Goal: Task Accomplishment & Management: Manage account settings

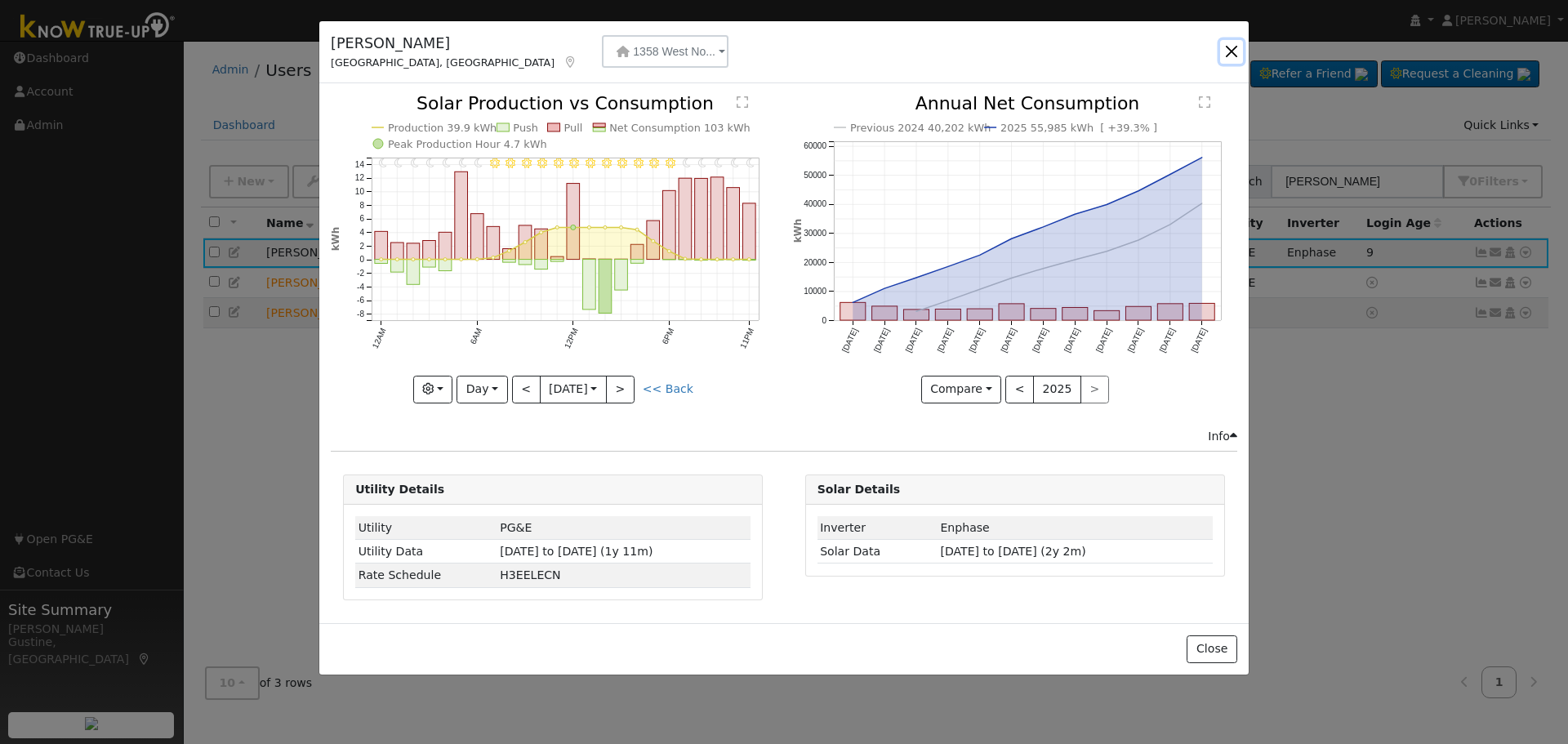
click at [1241, 48] on button "button" at bounding box center [1231, 51] width 22 height 22
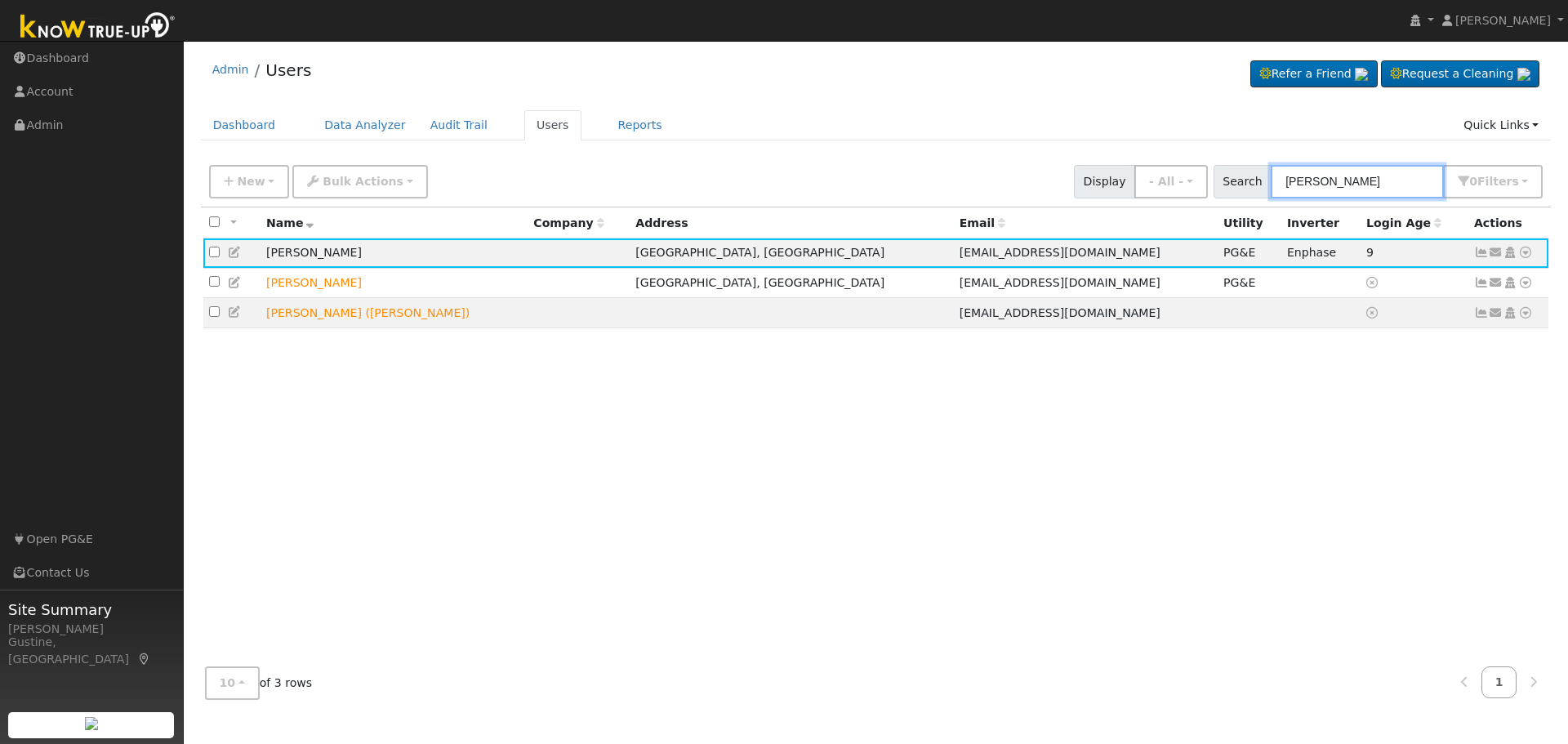
drag, startPoint x: 1396, startPoint y: 168, endPoint x: 1111, endPoint y: 201, distance: 286.9
click at [1123, 202] on div "New Add User Quick Add Quick Connect Quick Convert Lead Bulk Actions Send Email…" at bounding box center [876, 182] width 1350 height 50
type input "[PERSON_NAME]"
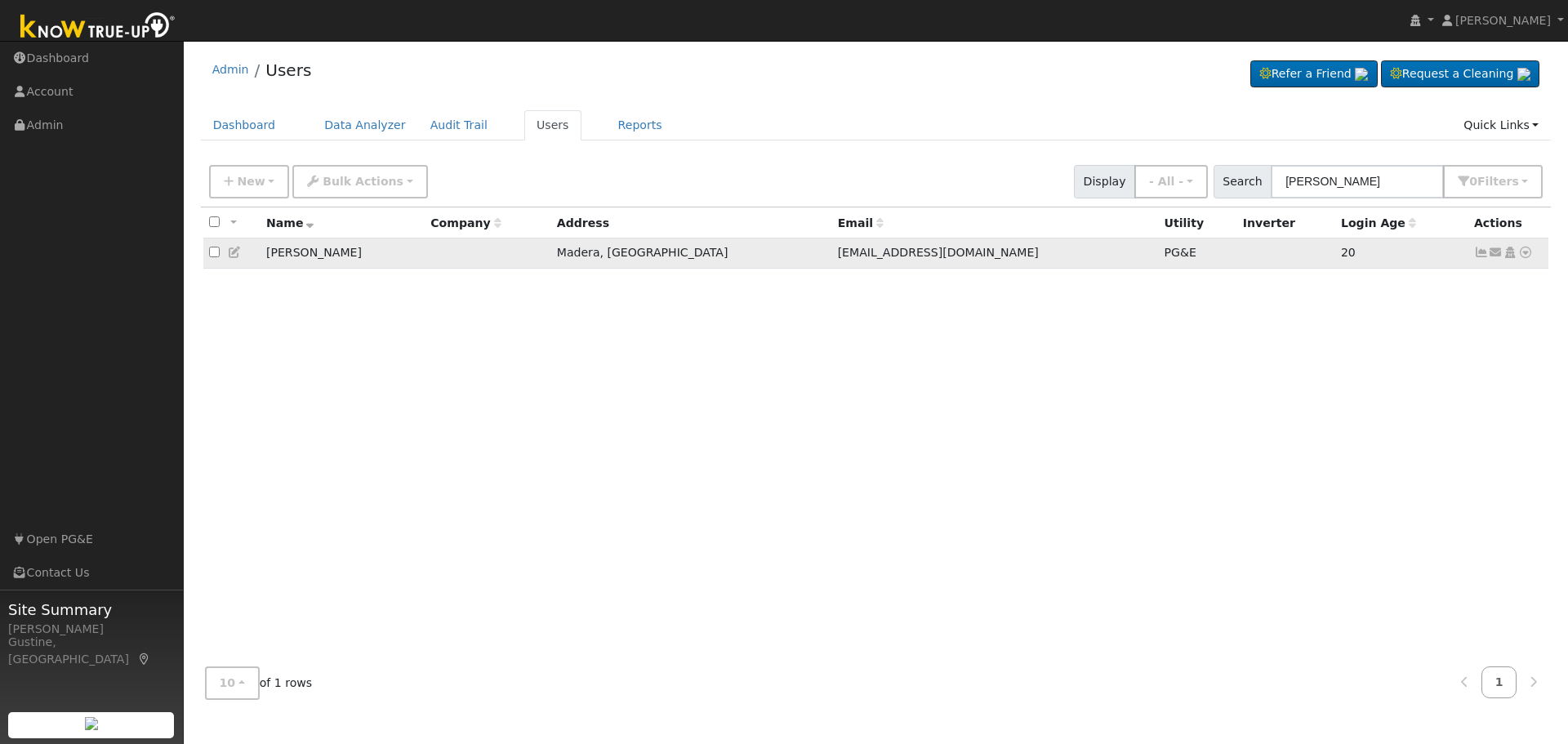
click at [1474, 254] on icon at bounding box center [1481, 253] width 15 height 12
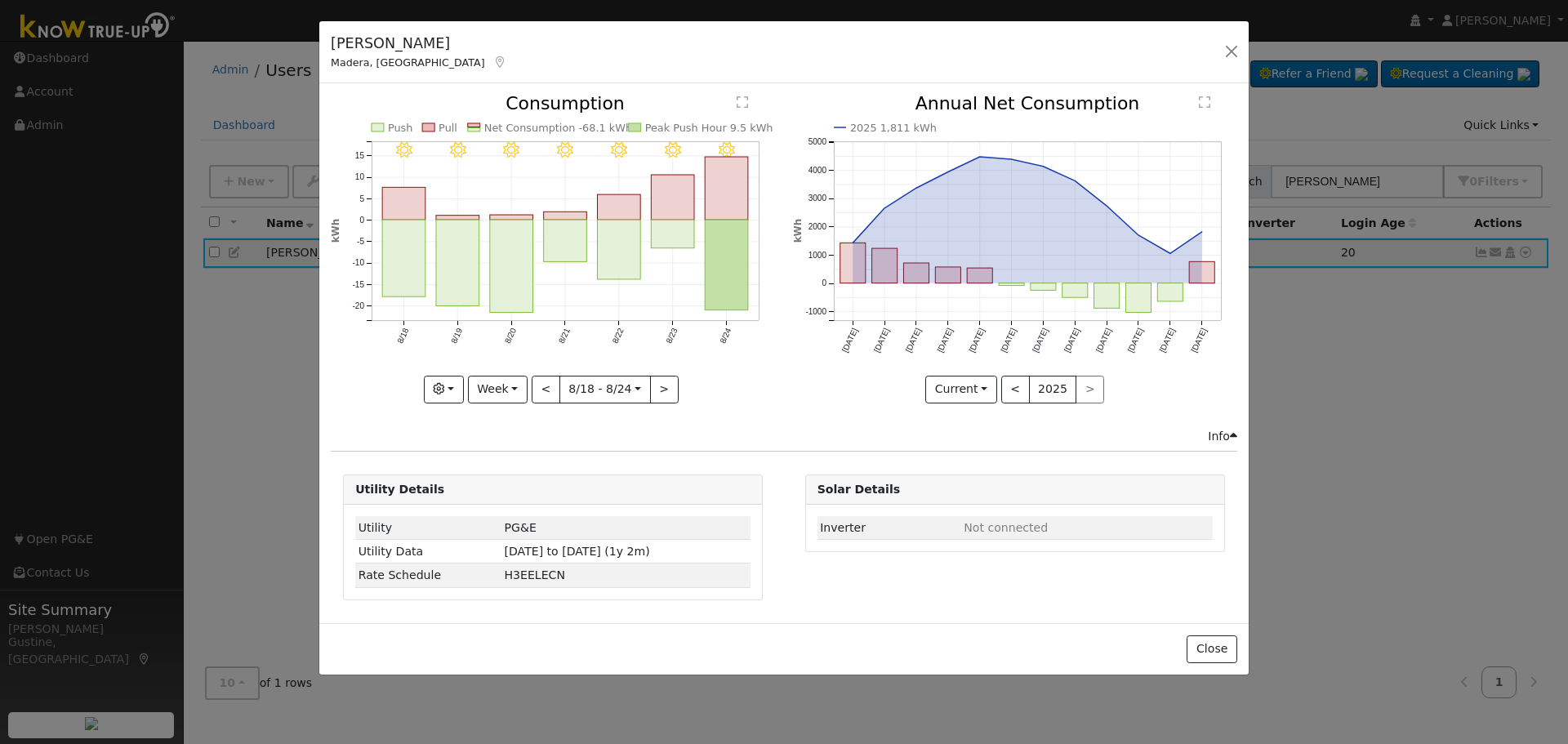
click at [691, 262] on icon "8/24 - MostlyClear 8/23 - Clear 8/22 - Clear 8/21 - Clear 8/20 - Clear 8/19 - C…" at bounding box center [553, 243] width 444 height 298
click at [720, 256] on rect "onclick=""" at bounding box center [727, 266] width 43 height 91
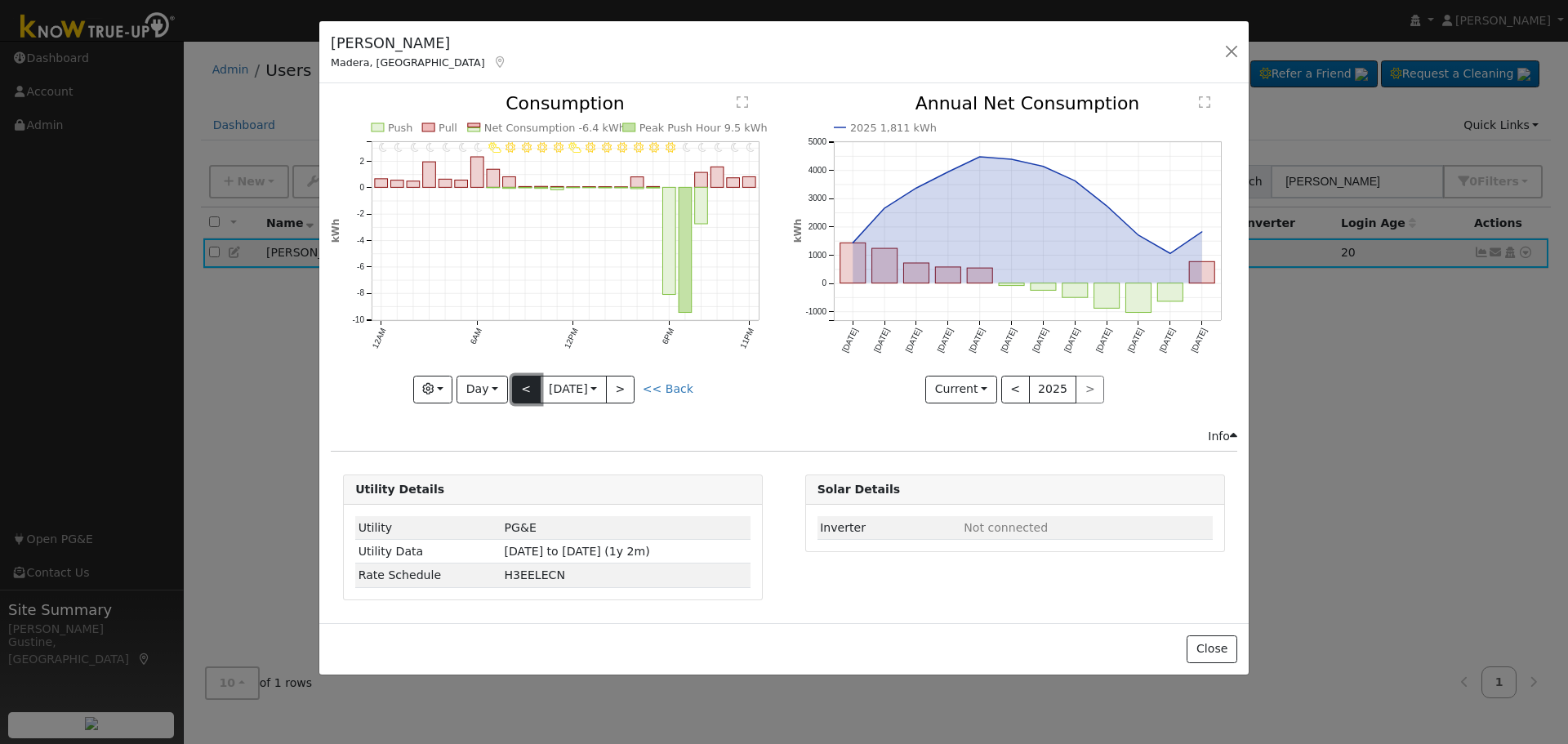
click at [521, 389] on button "<" at bounding box center [525, 390] width 28 height 27
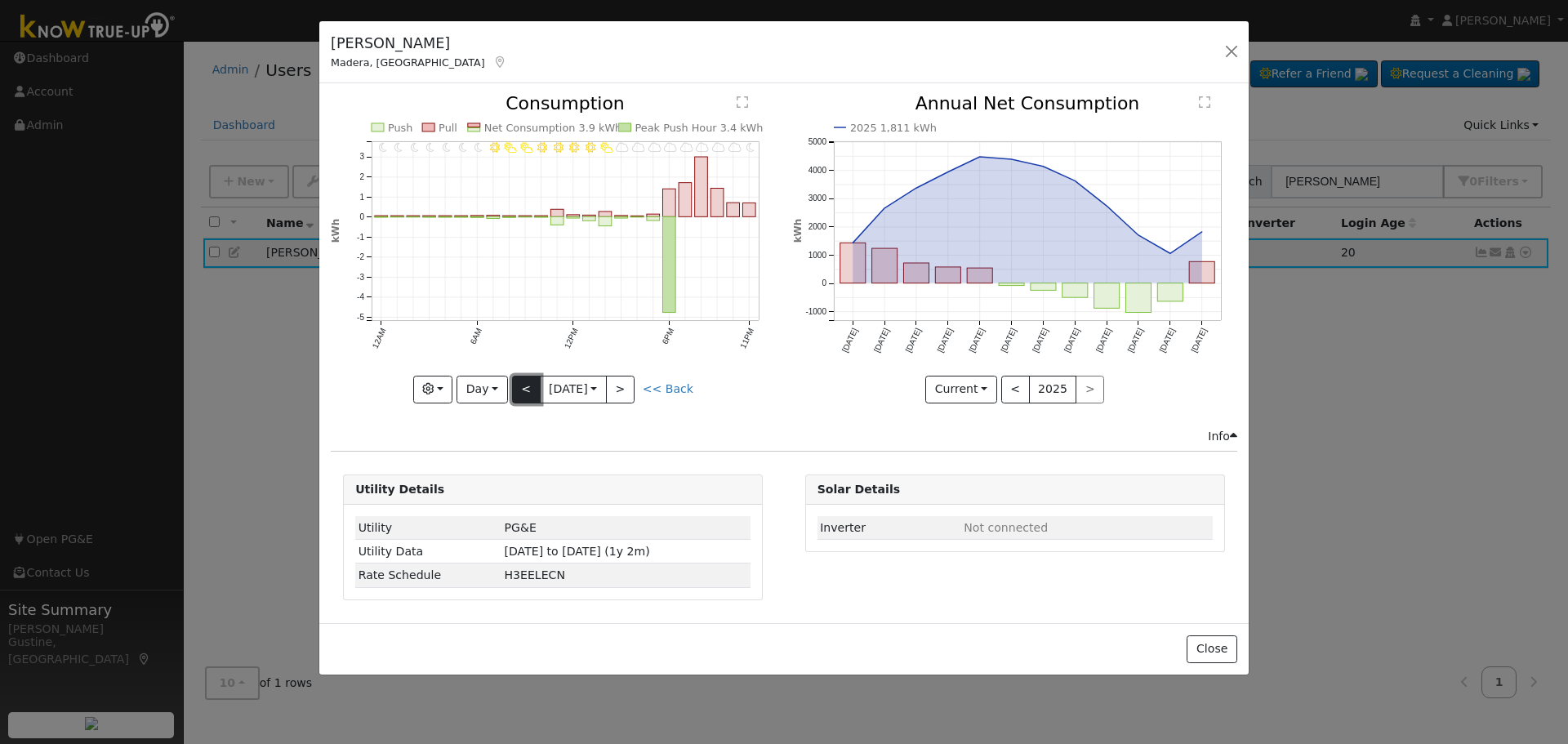
click at [521, 389] on button "<" at bounding box center [525, 390] width 28 height 27
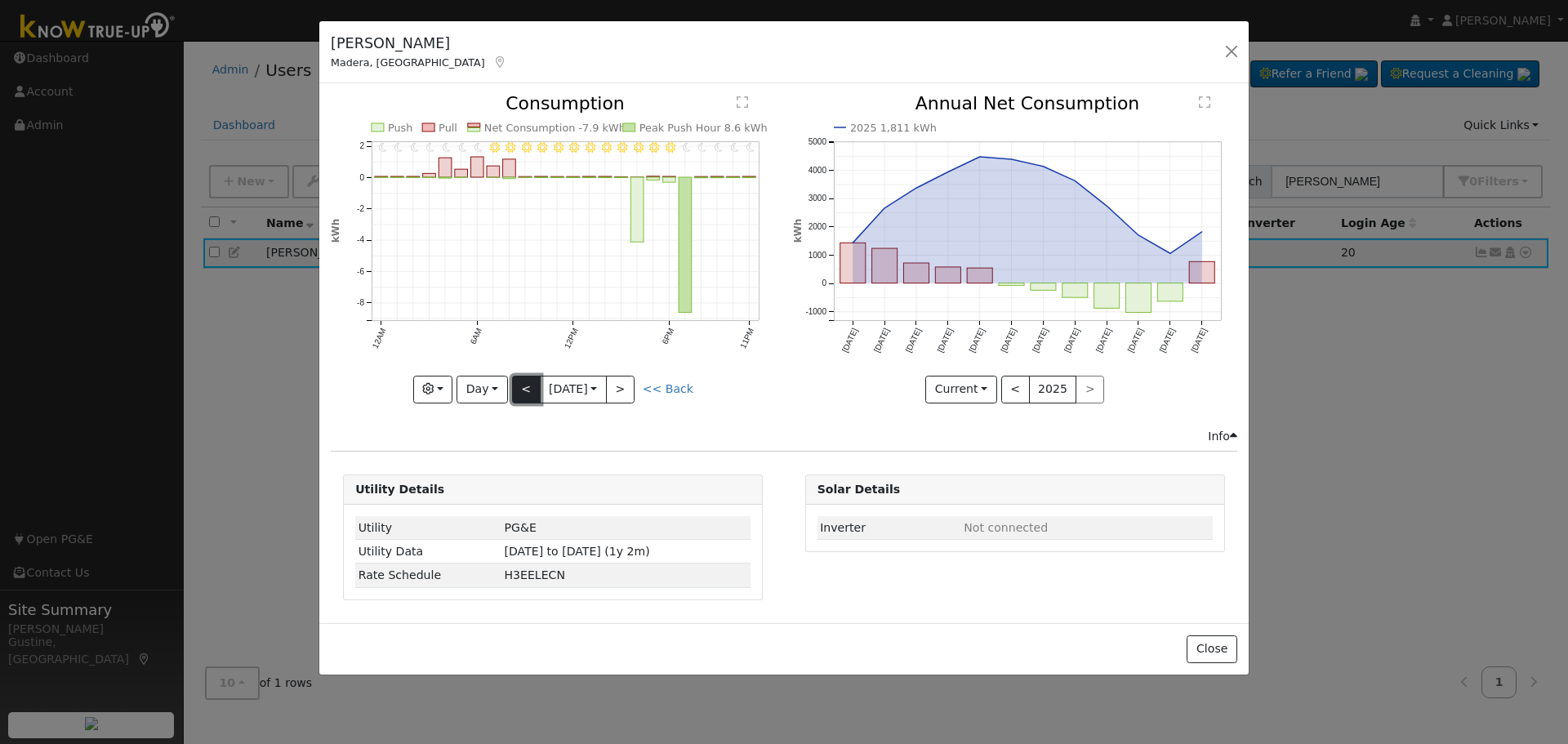
click at [521, 389] on button "<" at bounding box center [525, 390] width 28 height 27
type input "[DATE]"
click at [1219, 42] on div "[PERSON_NAME], CA Default Account Default Account [STREET_ADDRESS] Primary Acco…" at bounding box center [785, 53] width 929 height 62
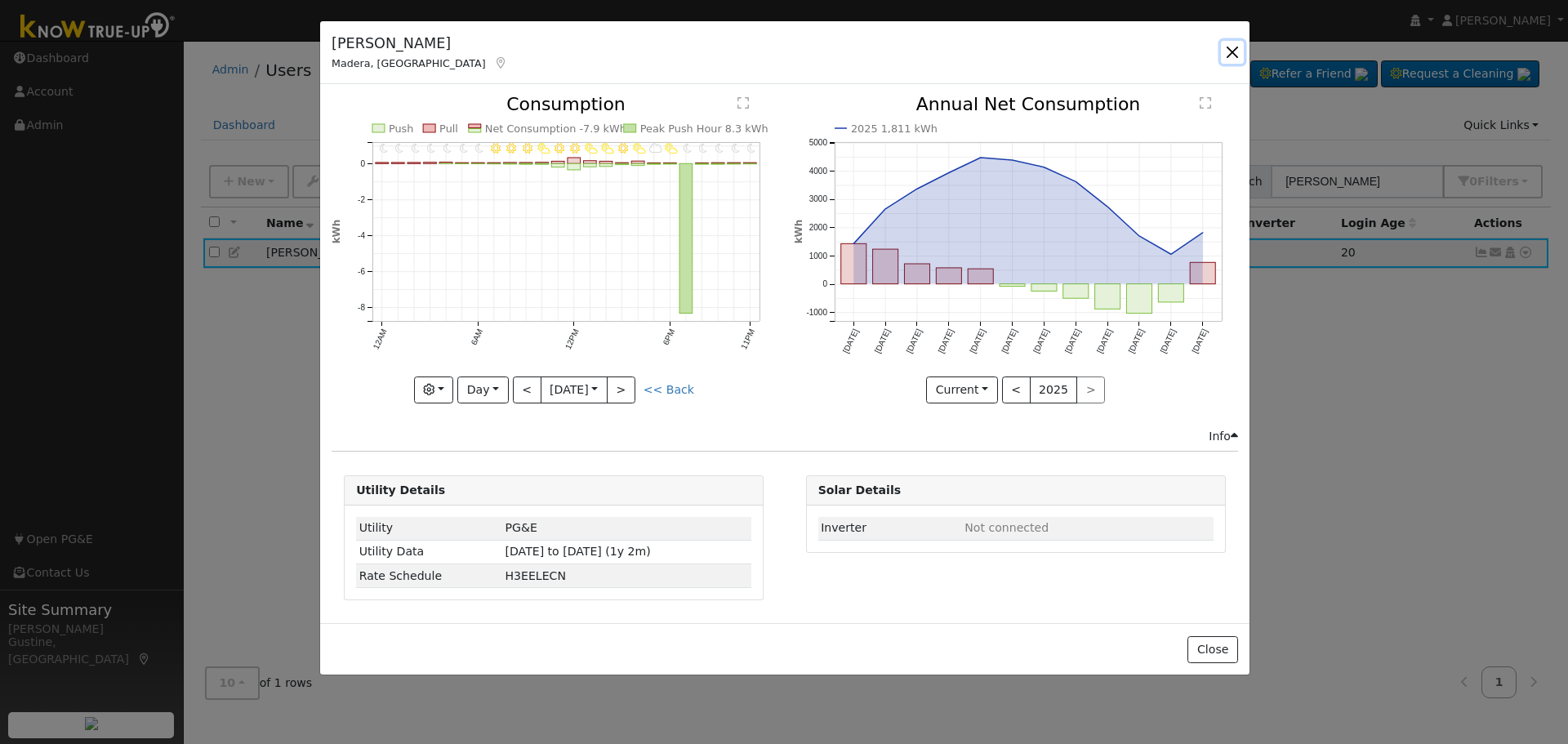
click at [1230, 49] on button "button" at bounding box center [1231, 52] width 22 height 22
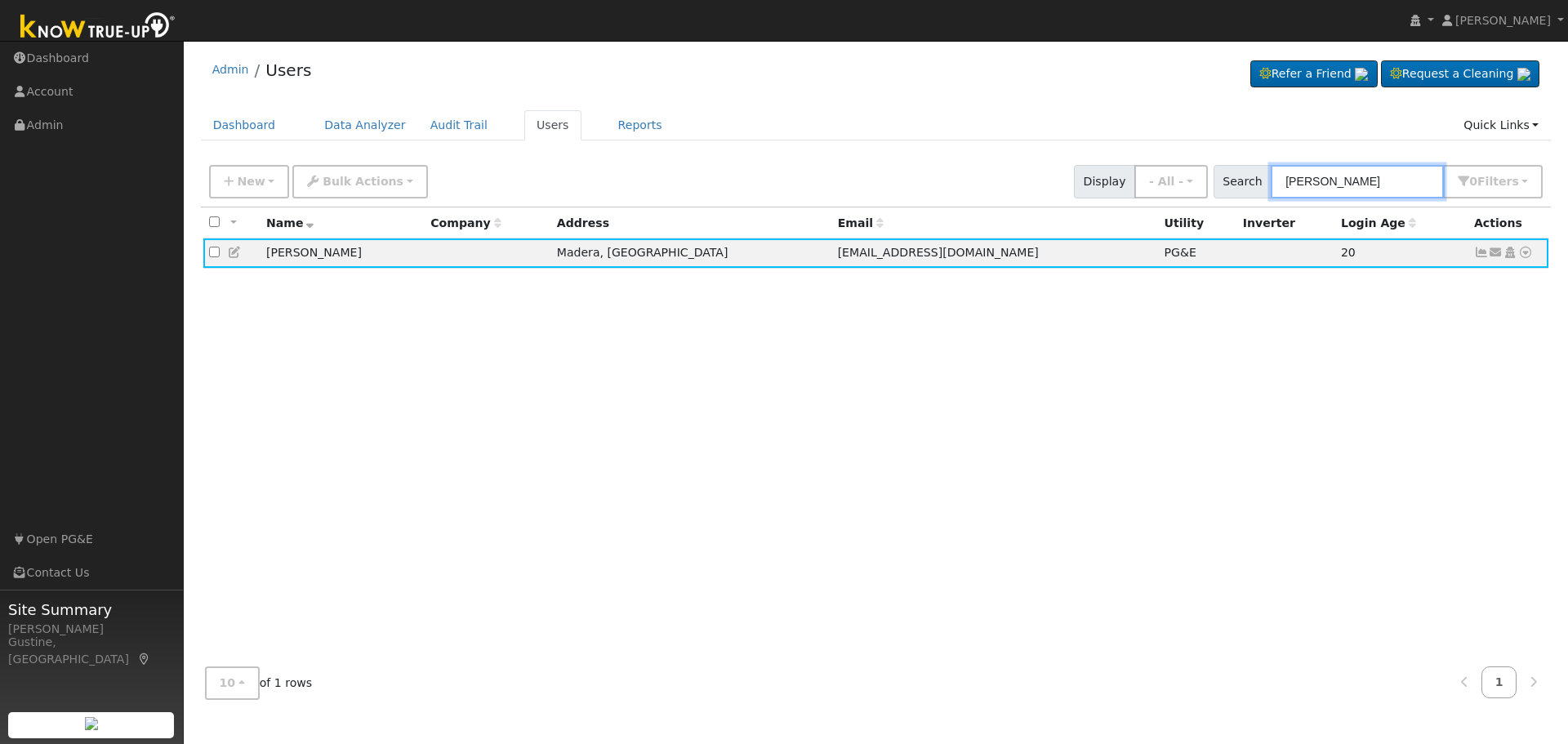
drag, startPoint x: 1380, startPoint y: 174, endPoint x: 825, endPoint y: 162, distance: 555.1
click at [1079, 175] on div "New Add User Quick Add Quick Connect Quick Convert Lead Bulk Actions Send Email…" at bounding box center [876, 179] width 1340 height 39
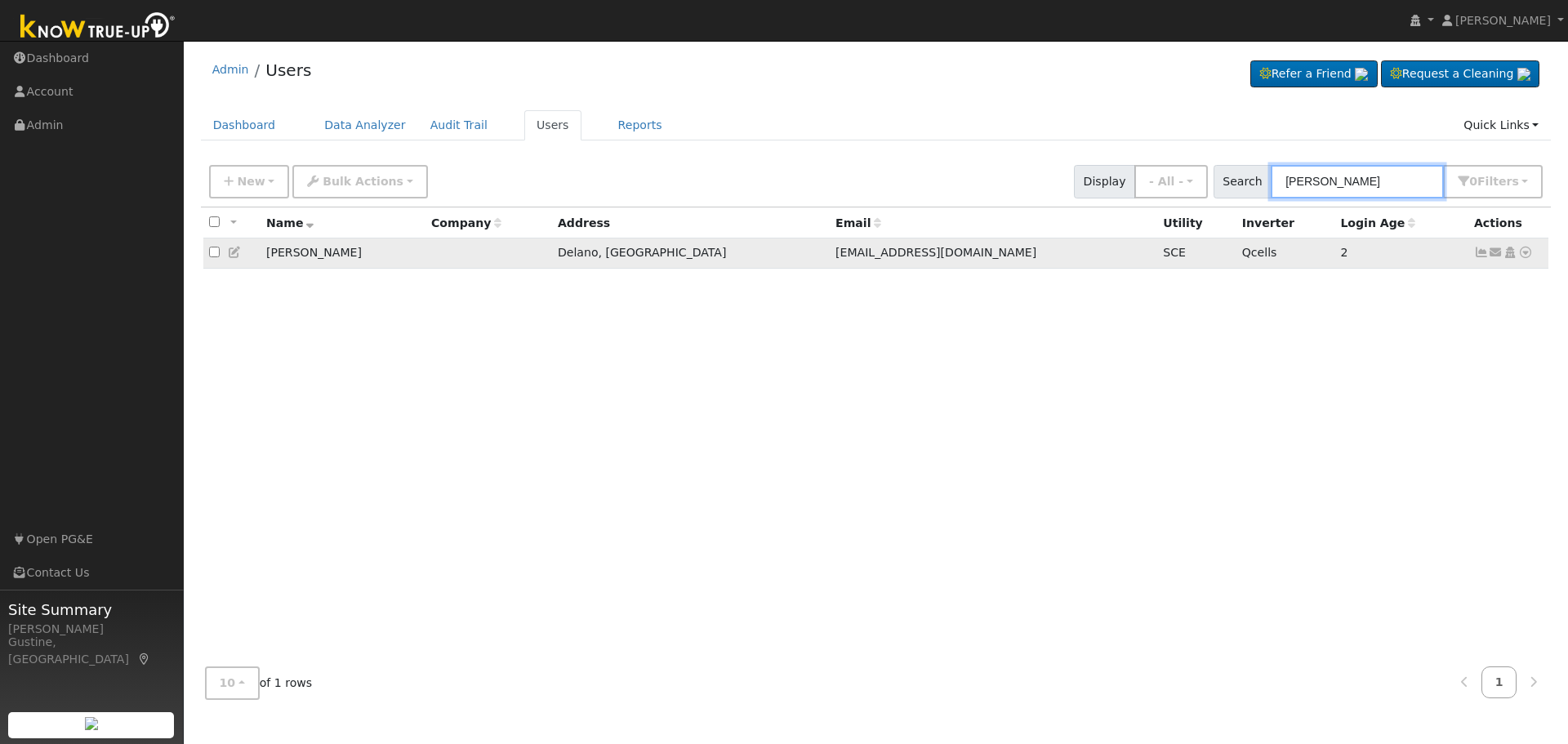
type input "[PERSON_NAME]"
click at [1479, 259] on link at bounding box center [1481, 252] width 15 height 13
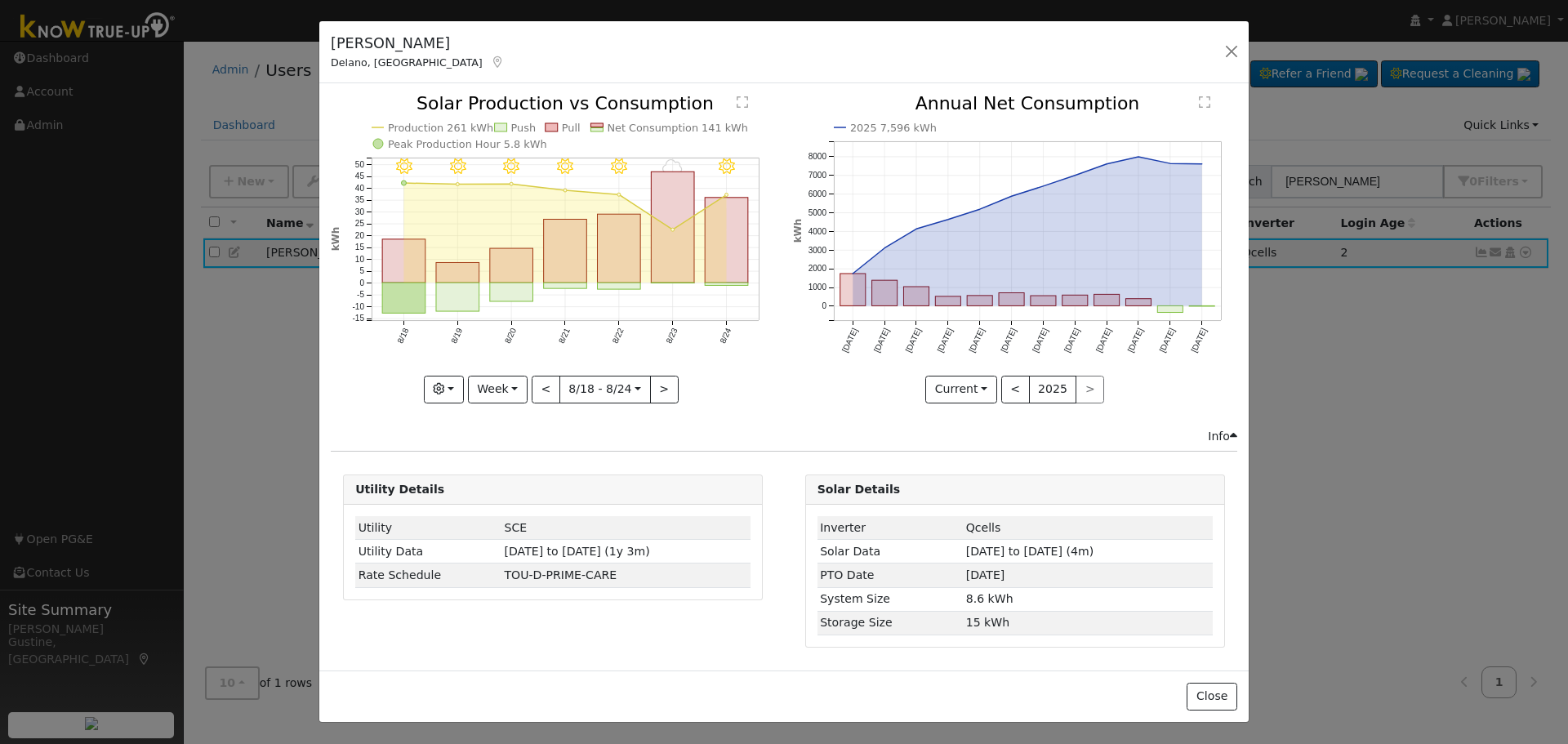
click at [761, 256] on icon "8/24 - Clear 8/23 - Cloudy 8/22 - Clear 8/21 - Clear 8/20 - Clear 8/19 - Clear …" at bounding box center [553, 248] width 444 height 307
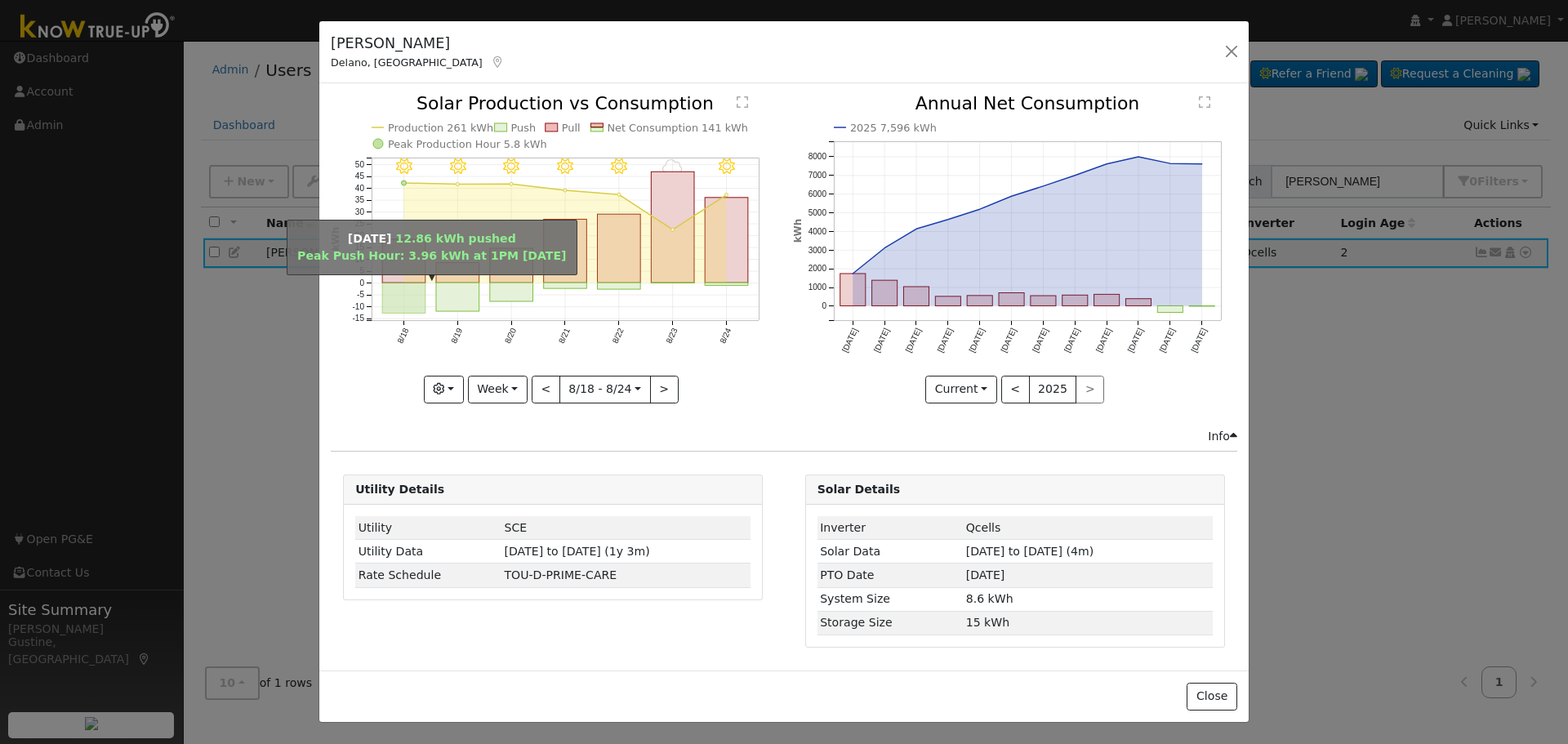
click at [417, 287] on rect "onclick=""" at bounding box center [403, 298] width 43 height 30
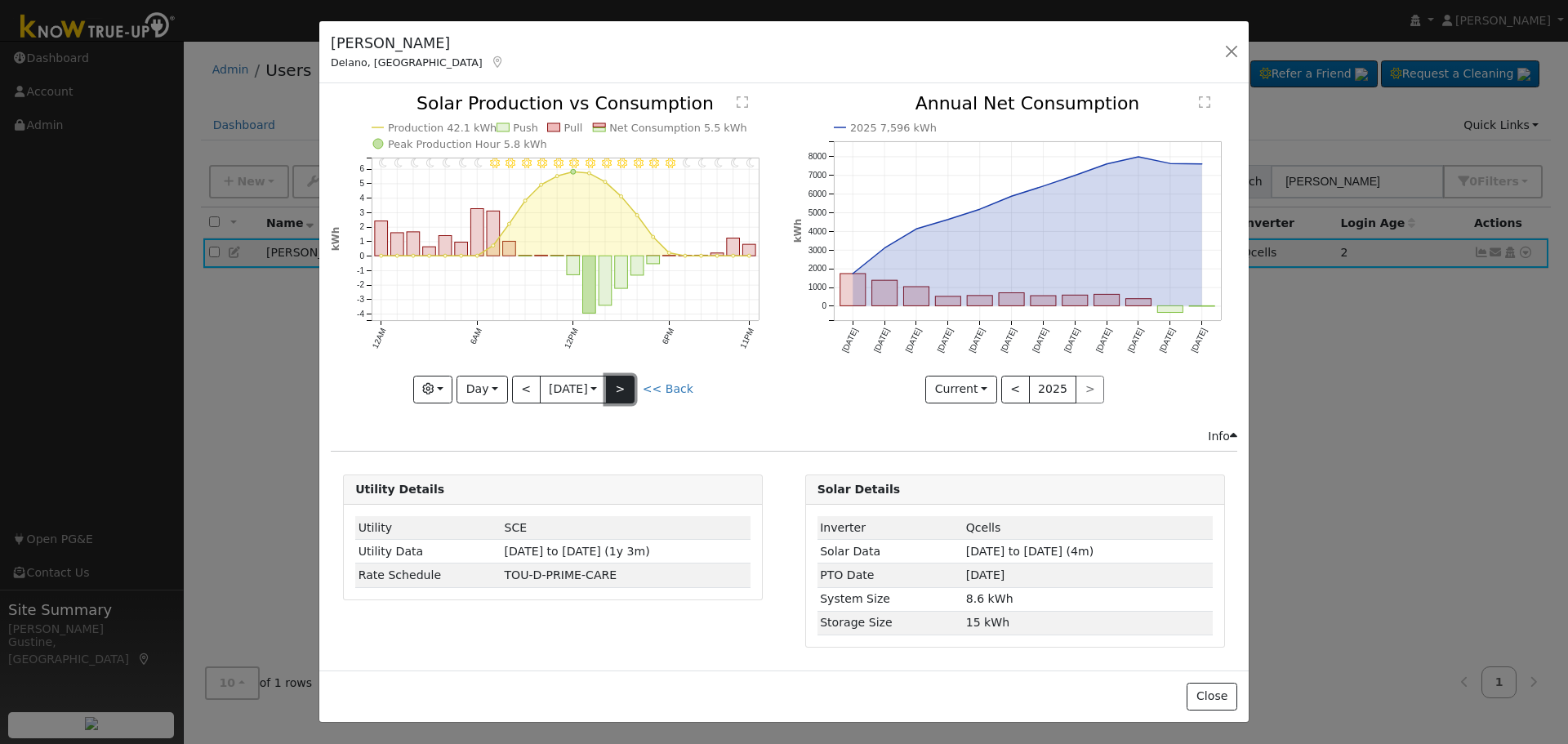
click at [635, 389] on button ">" at bounding box center [620, 390] width 28 height 27
click at [640, 387] on icon "11PM - Clear 10PM - Clear 9PM - Clear 8PM - Clear 7PM - Clear 6PM - Clear 5PM -…" at bounding box center [553, 248] width 444 height 307
click at [627, 392] on button ">" at bounding box center [620, 390] width 28 height 27
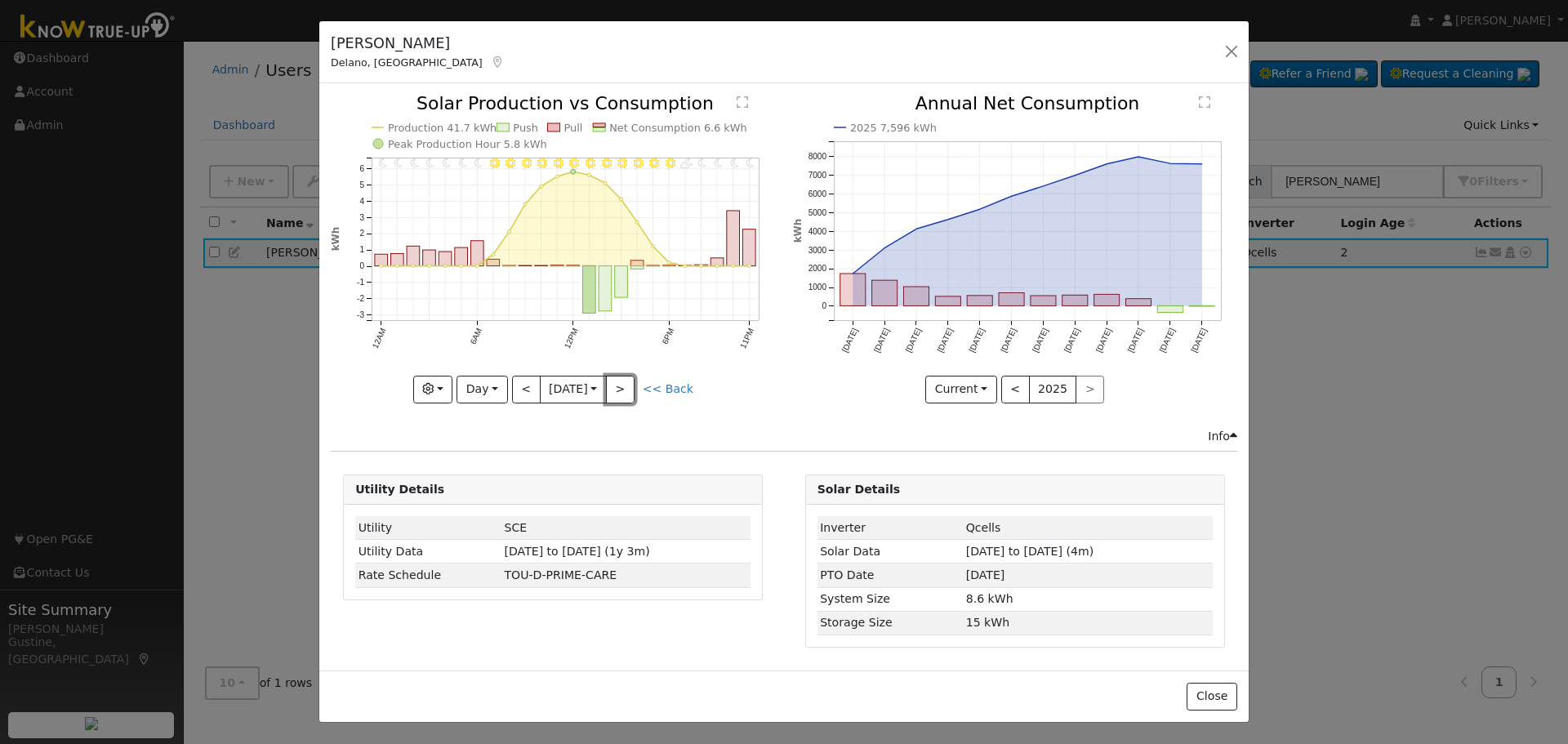
click at [627, 392] on button ">" at bounding box center [620, 390] width 28 height 27
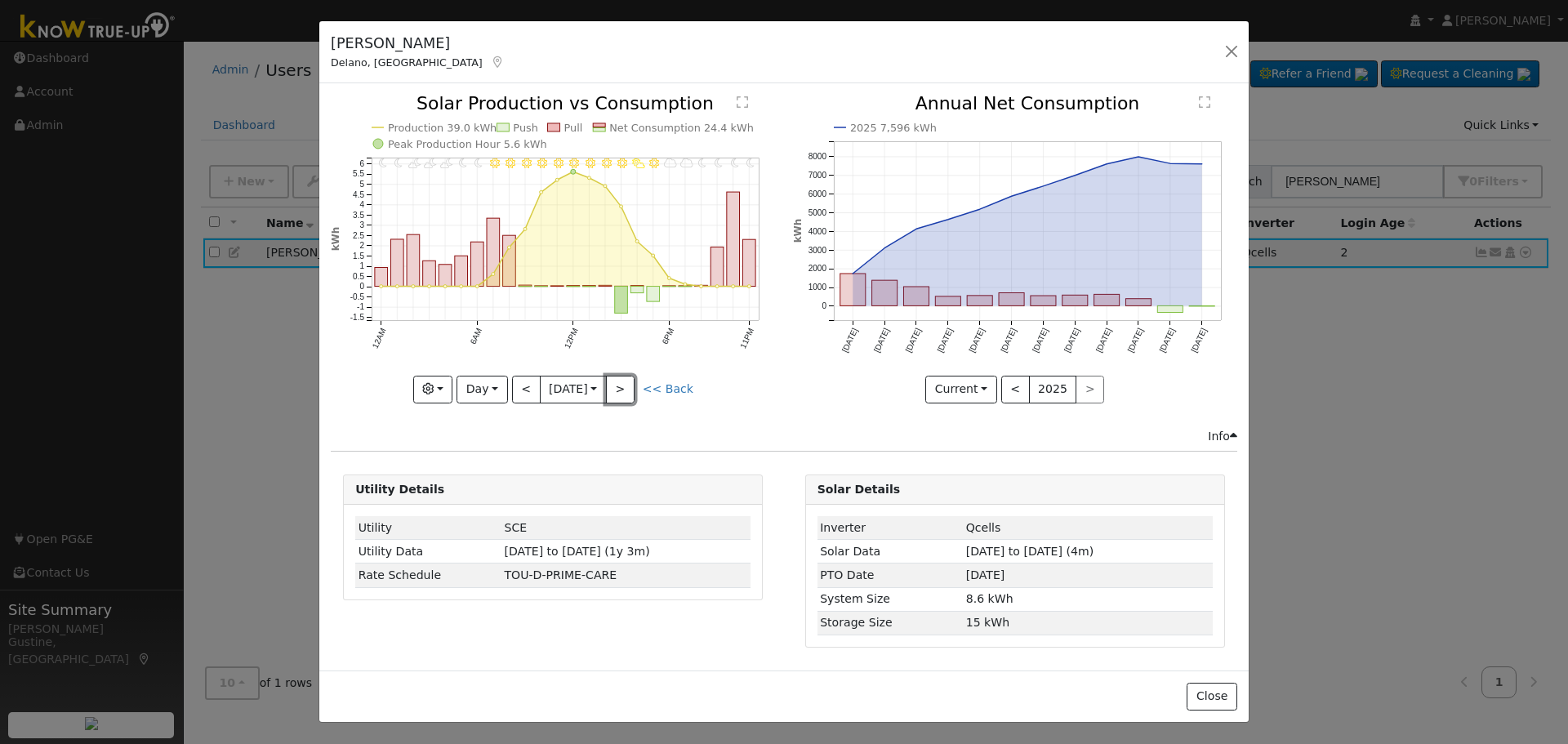
click at [627, 392] on button ">" at bounding box center [620, 390] width 28 height 27
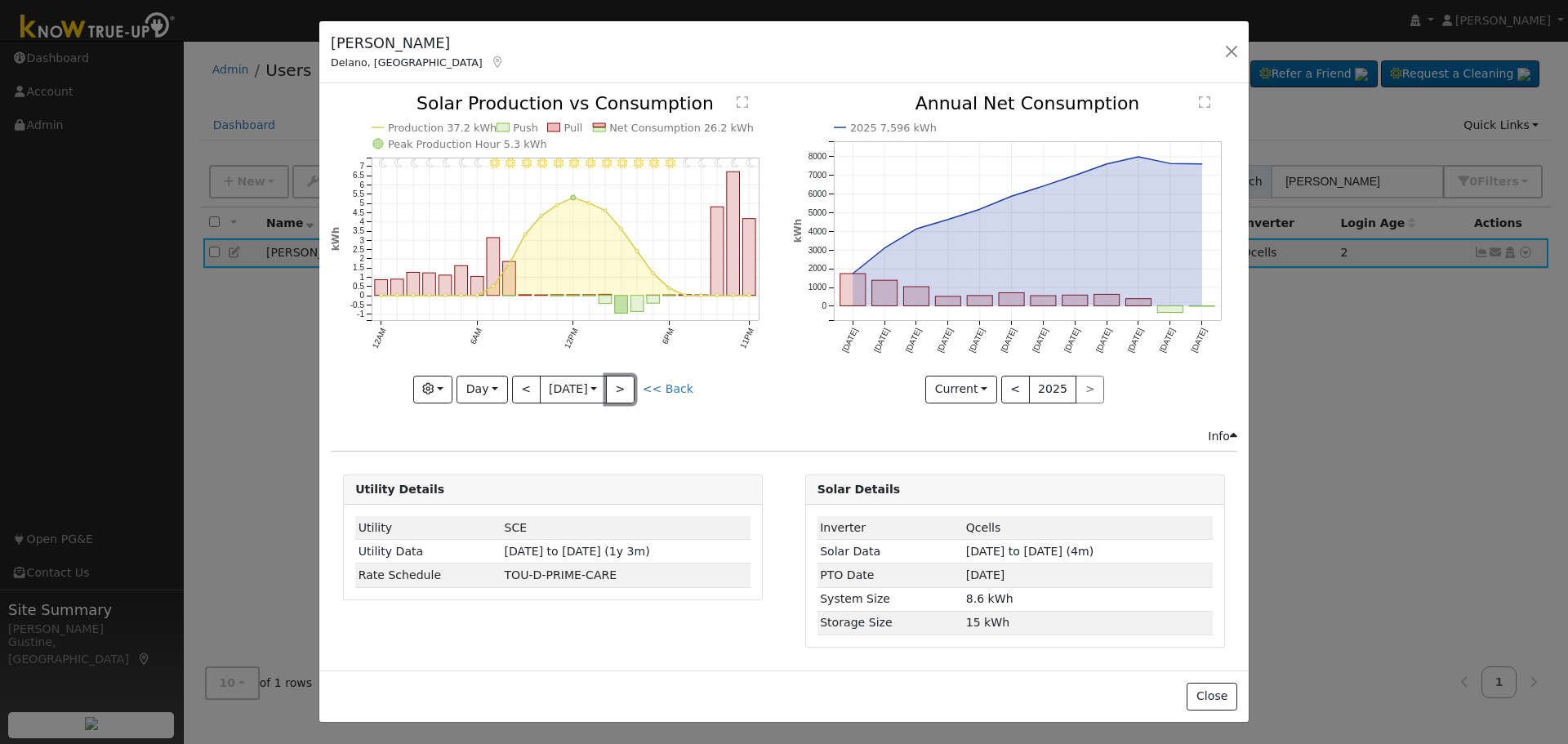
click at [627, 392] on button ">" at bounding box center [620, 390] width 28 height 27
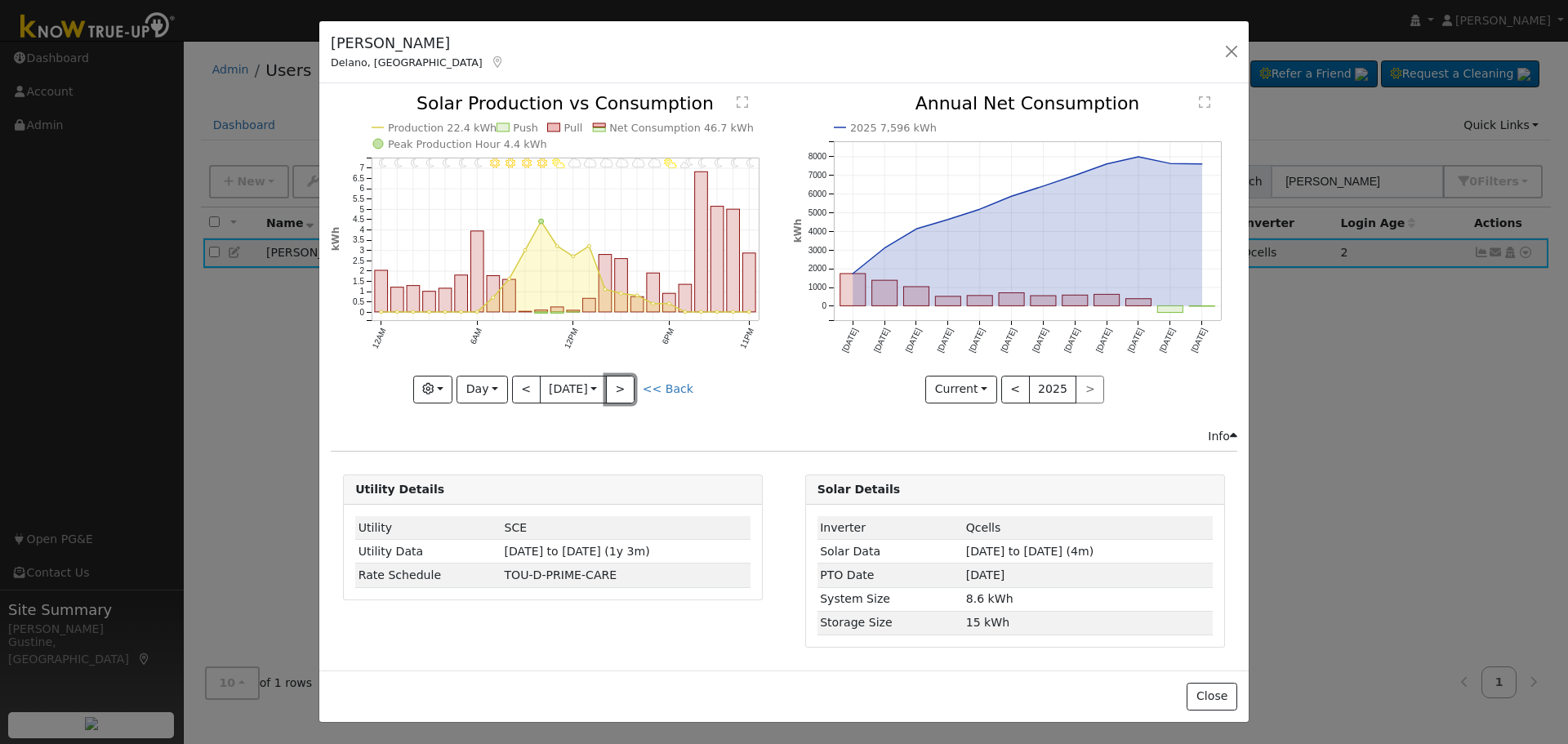
click at [627, 392] on button ">" at bounding box center [620, 390] width 28 height 27
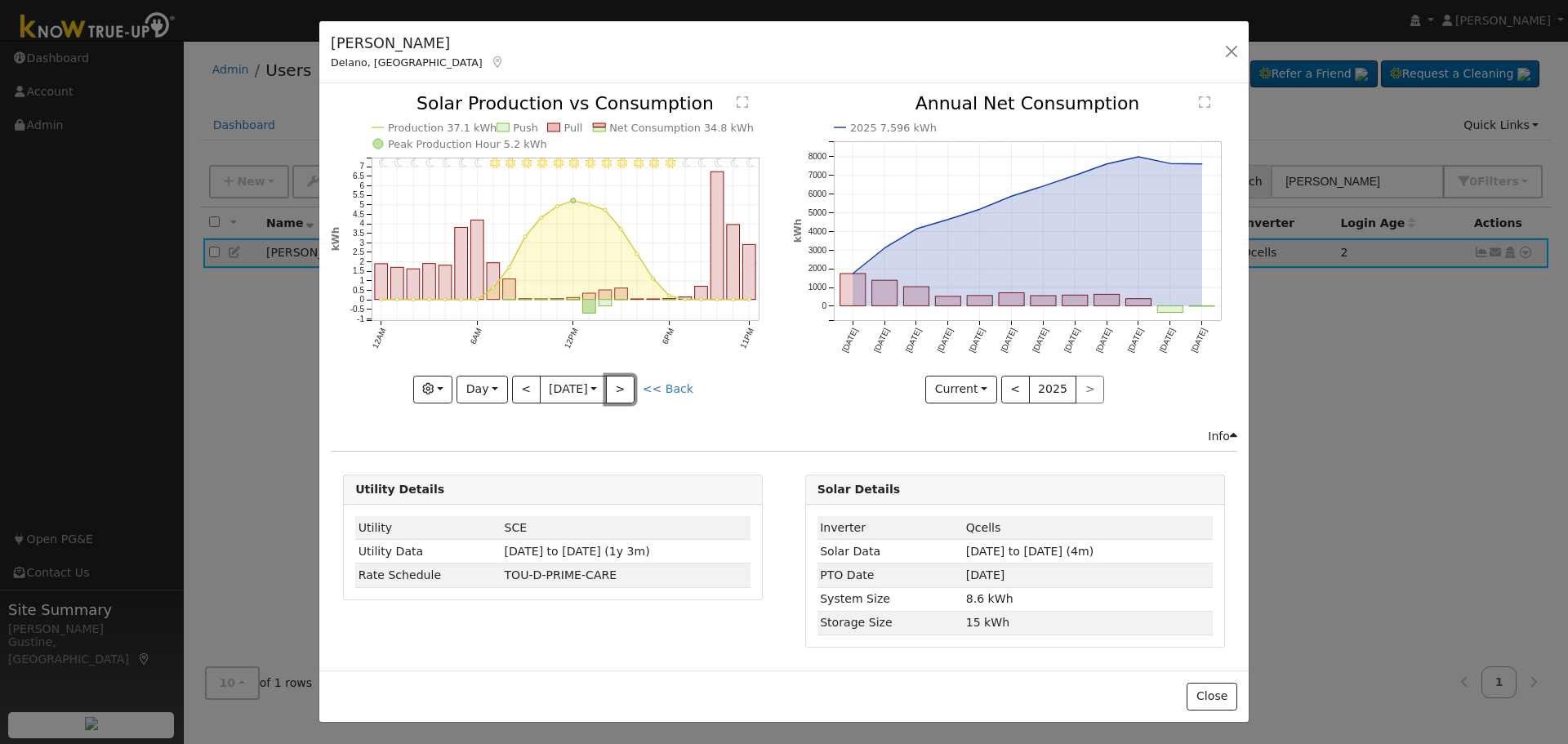
click at [627, 392] on button ">" at bounding box center [620, 390] width 28 height 27
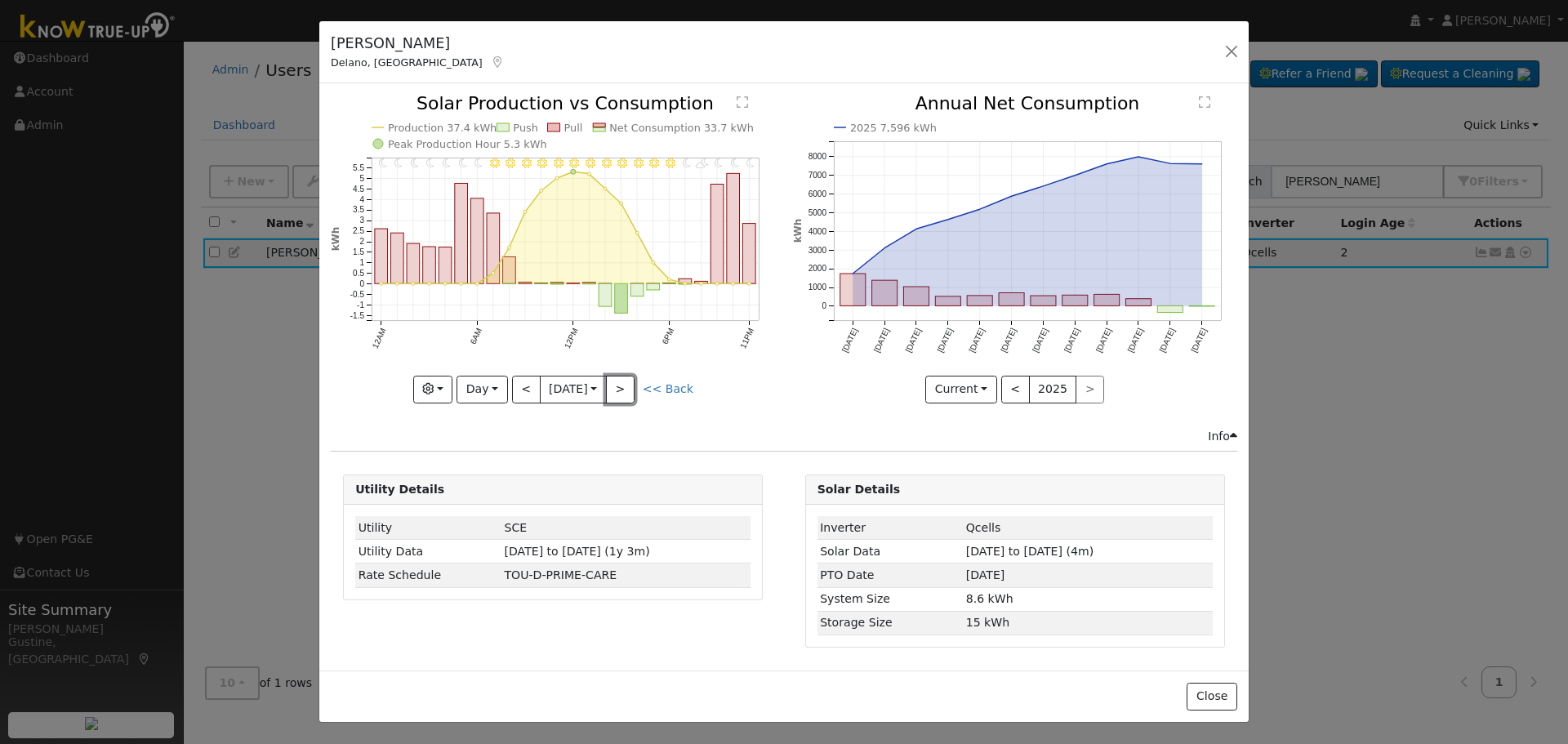
click at [627, 392] on button ">" at bounding box center [620, 390] width 28 height 27
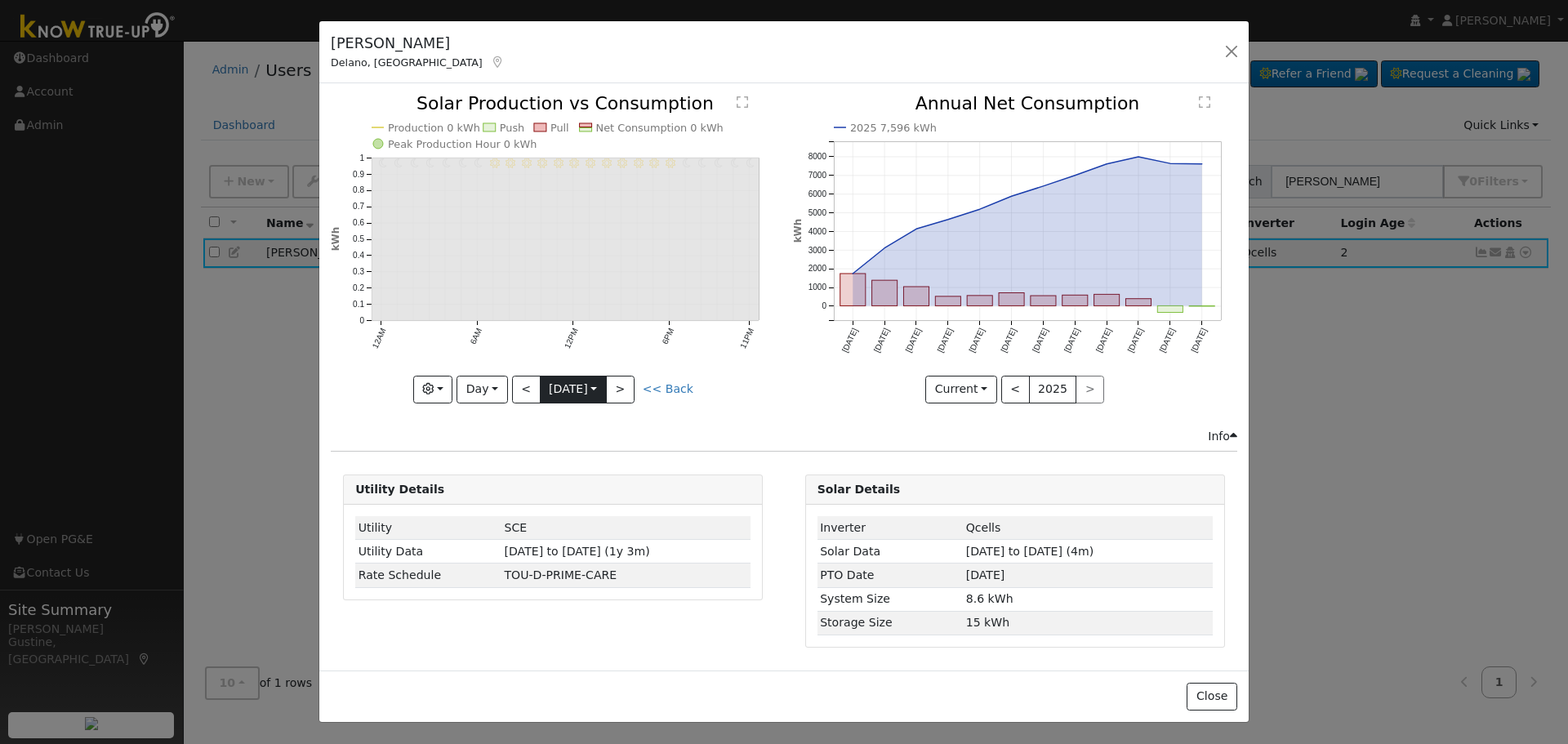
click at [570, 396] on input "[DATE]" at bounding box center [573, 390] width 65 height 26
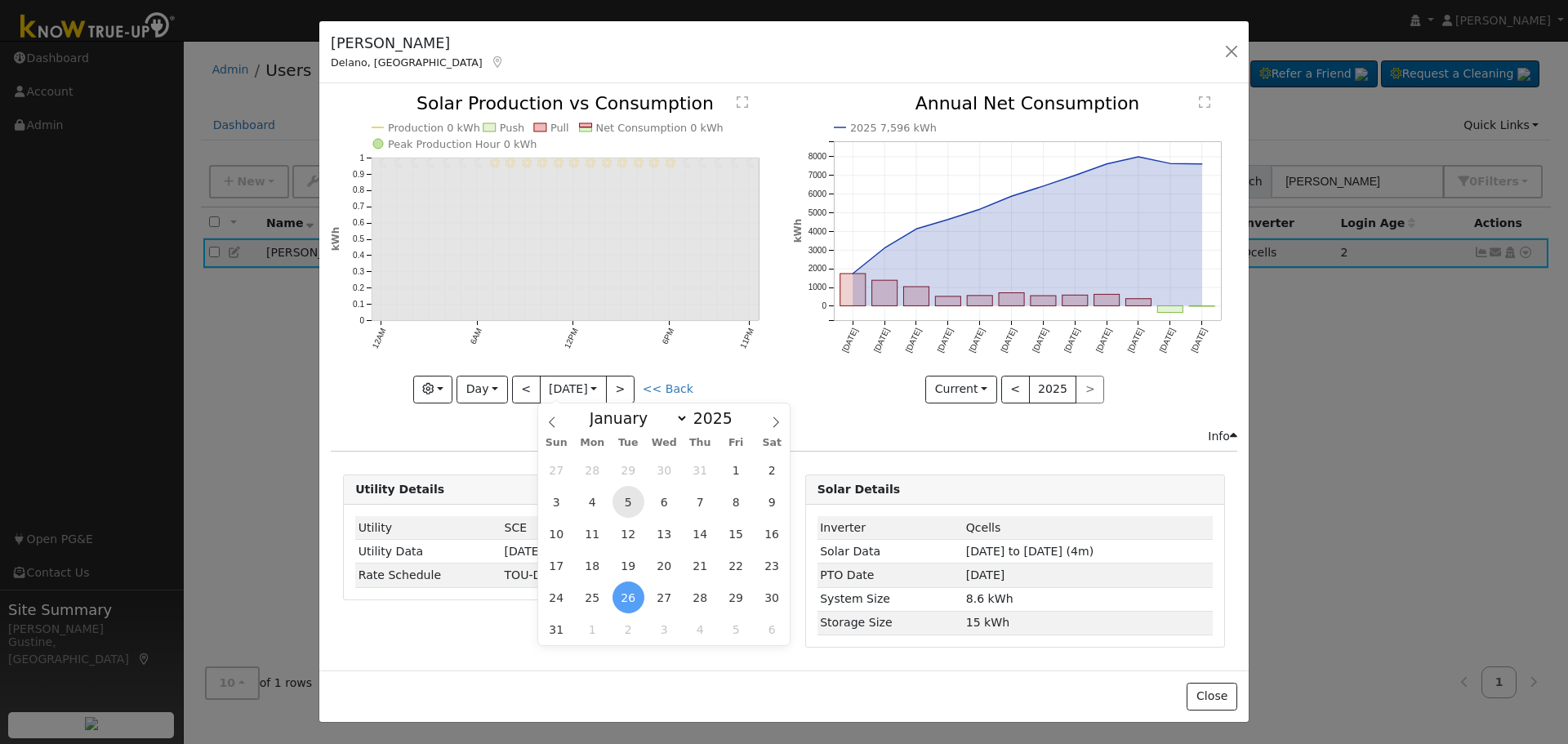
click at [612, 504] on span "5" at bounding box center [628, 502] width 32 height 32
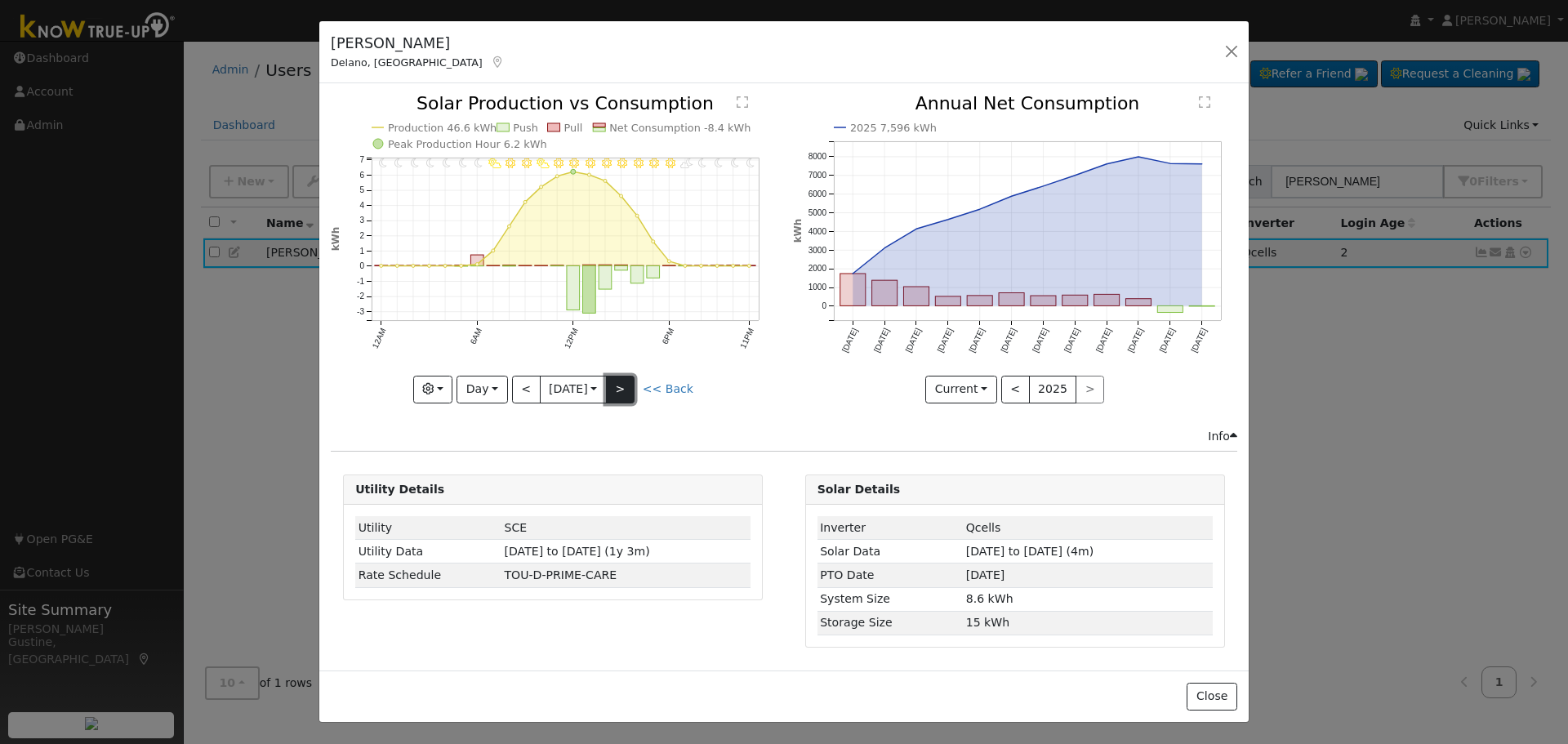
click at [629, 386] on button ">" at bounding box center [620, 390] width 28 height 27
type input "[DATE]"
click at [1389, 394] on div "[PERSON_NAME], [GEOGRAPHIC_DATA] Default Account Default Account [STREET_ADDRES…" at bounding box center [784, 372] width 1568 height 744
